Goal: Use online tool/utility

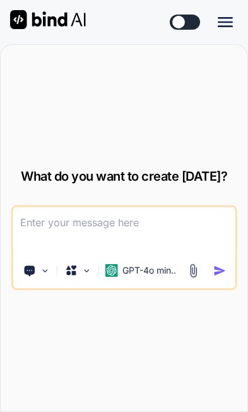
click at [219, 29] on icon "Created with Pixso." at bounding box center [225, 22] width 15 height 15
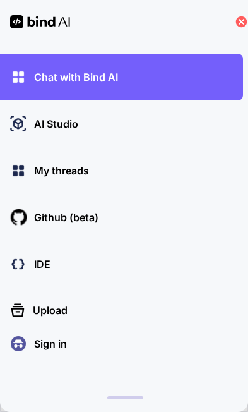
click at [45, 124] on p "AI Studio" at bounding box center [53, 123] width 49 height 15
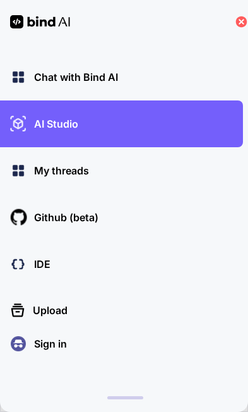
click at [195, 123] on div "AI Studio" at bounding box center [126, 123] width 236 height 21
click at [37, 133] on div "AI Studio" at bounding box center [126, 123] width 236 height 21
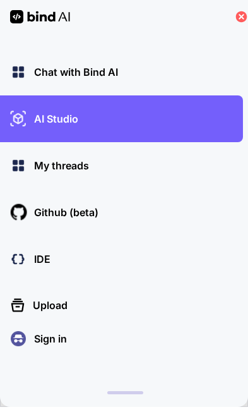
type textarea "x"
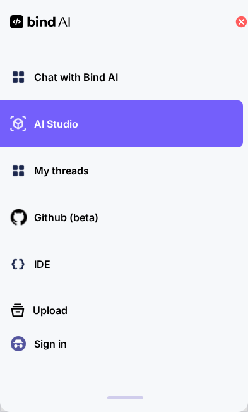
click at [28, 116] on img at bounding box center [18, 123] width 21 height 21
click at [25, 253] on img at bounding box center [18, 263] width 21 height 21
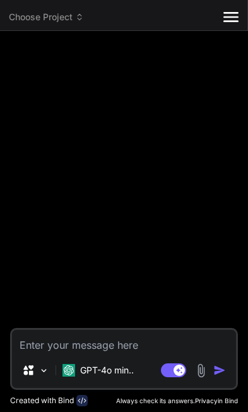
type textarea "x"
click at [74, 21] on span "Choose Project" at bounding box center [46, 17] width 75 height 13
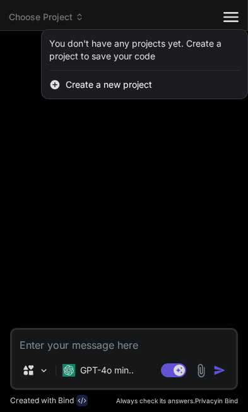
click at [71, 85] on span "Create a new project" at bounding box center [109, 84] width 87 height 13
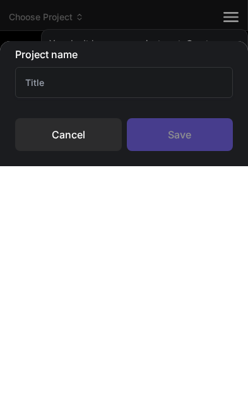
scroll to position [112, 0]
